Goal: Register for event/course

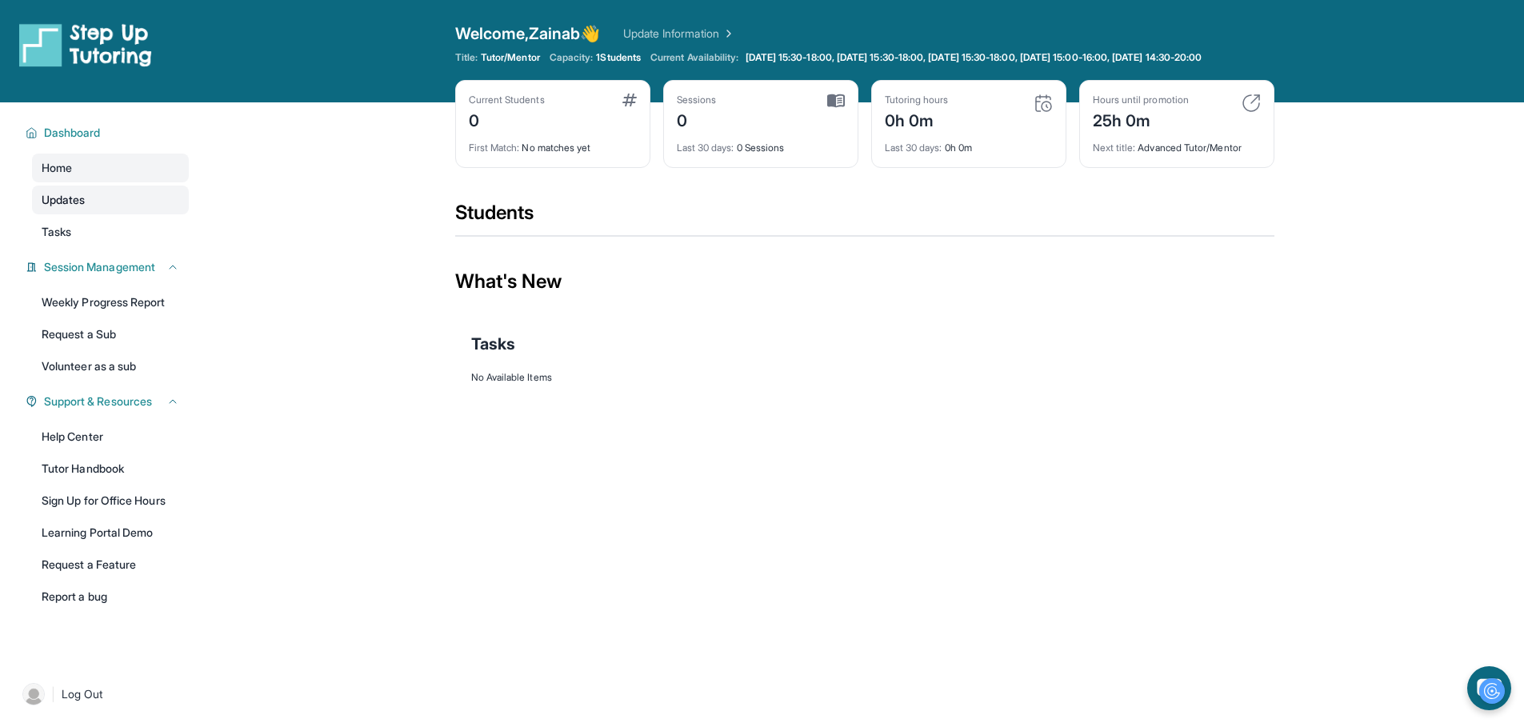
click at [62, 208] on span "Updates" at bounding box center [64, 200] width 44 height 16
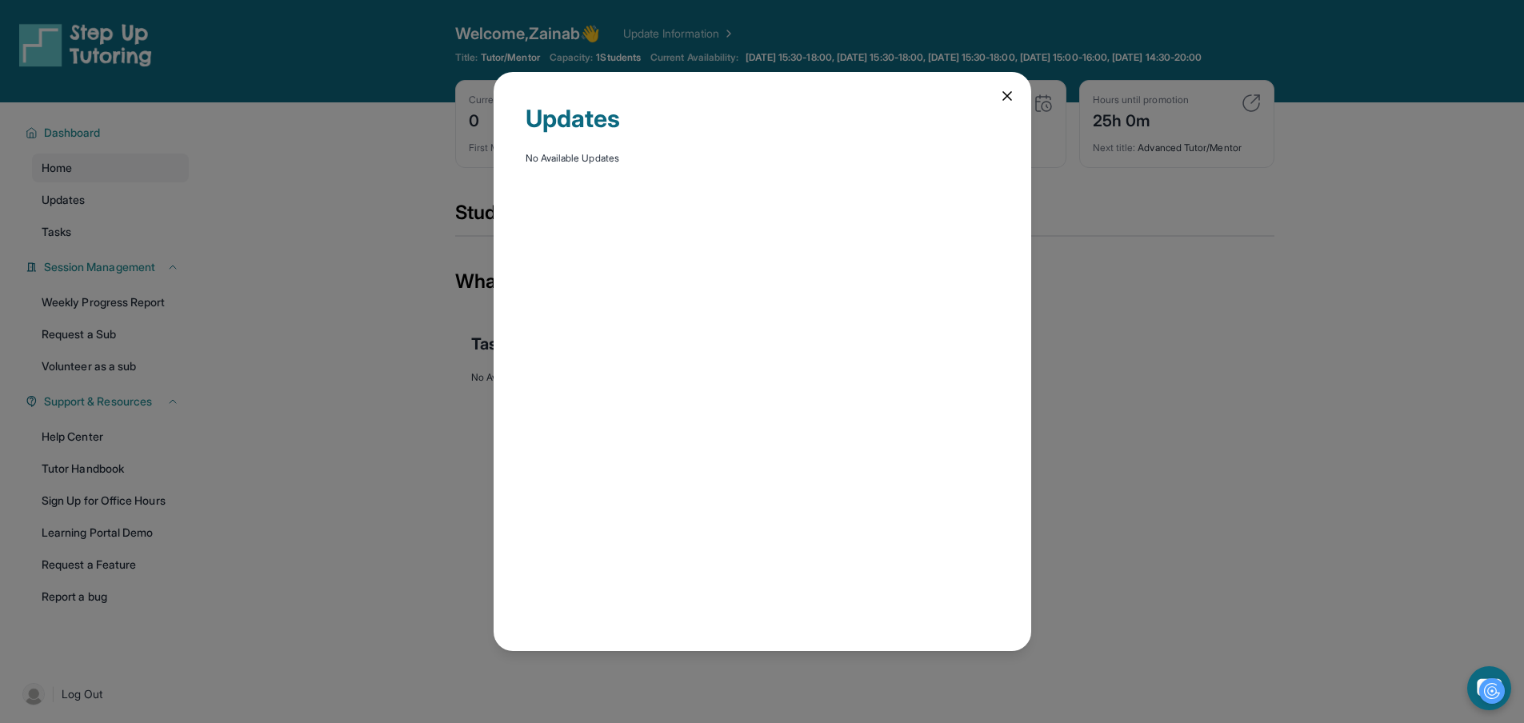
click at [1006, 92] on icon at bounding box center [1007, 96] width 8 height 8
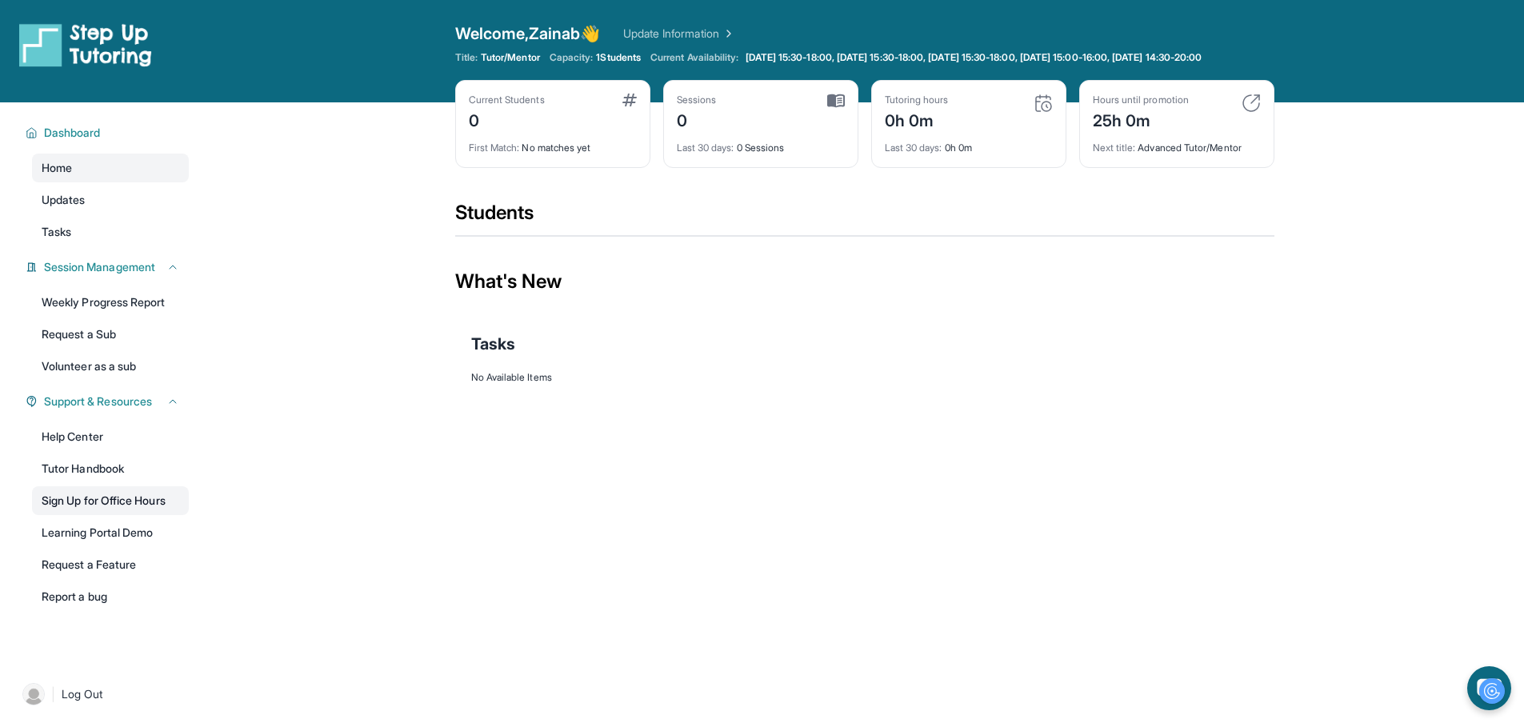
click at [154, 511] on link "Sign Up for Office Hours" at bounding box center [110, 500] width 157 height 29
